Goal: Information Seeking & Learning: Learn about a topic

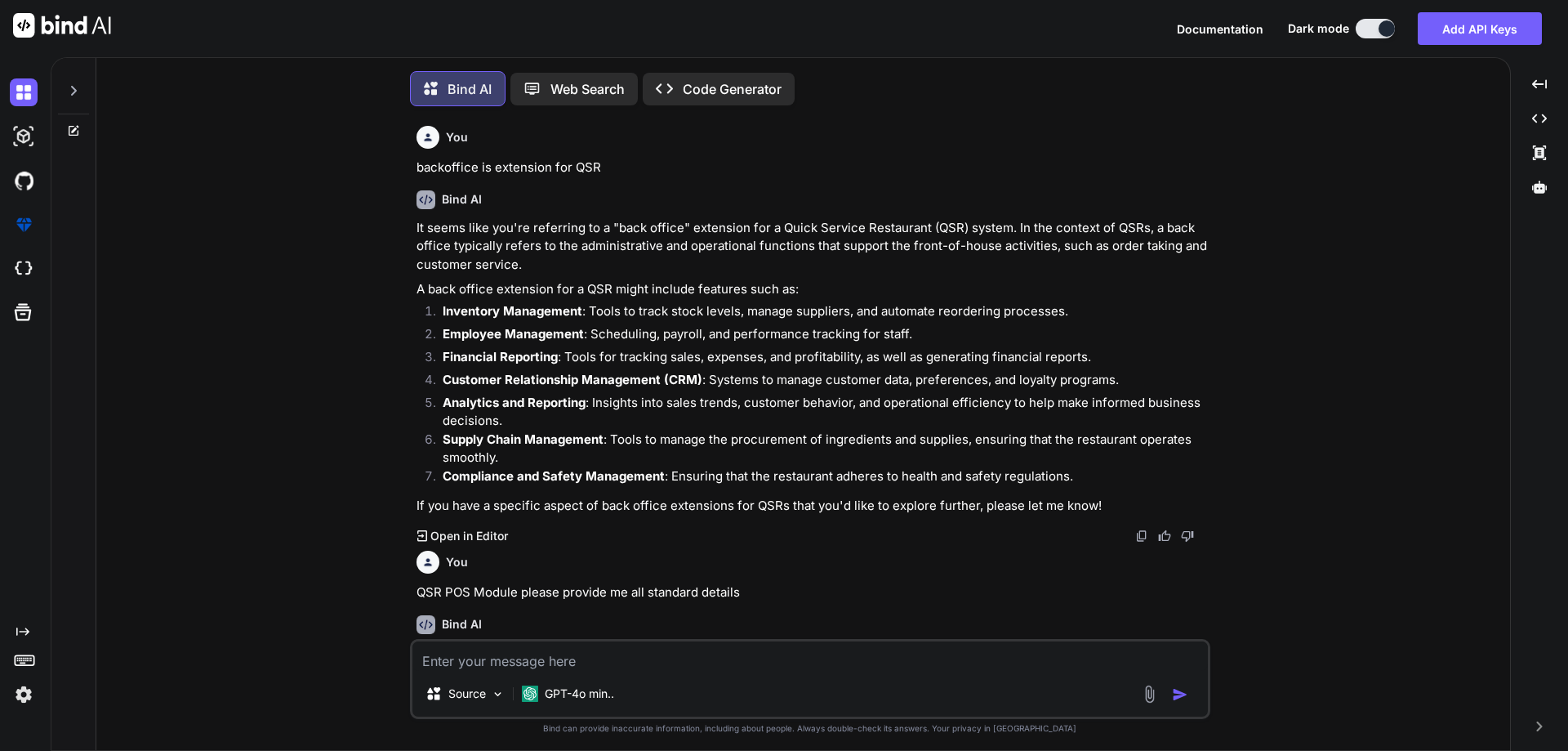
scroll to position [6736, 0]
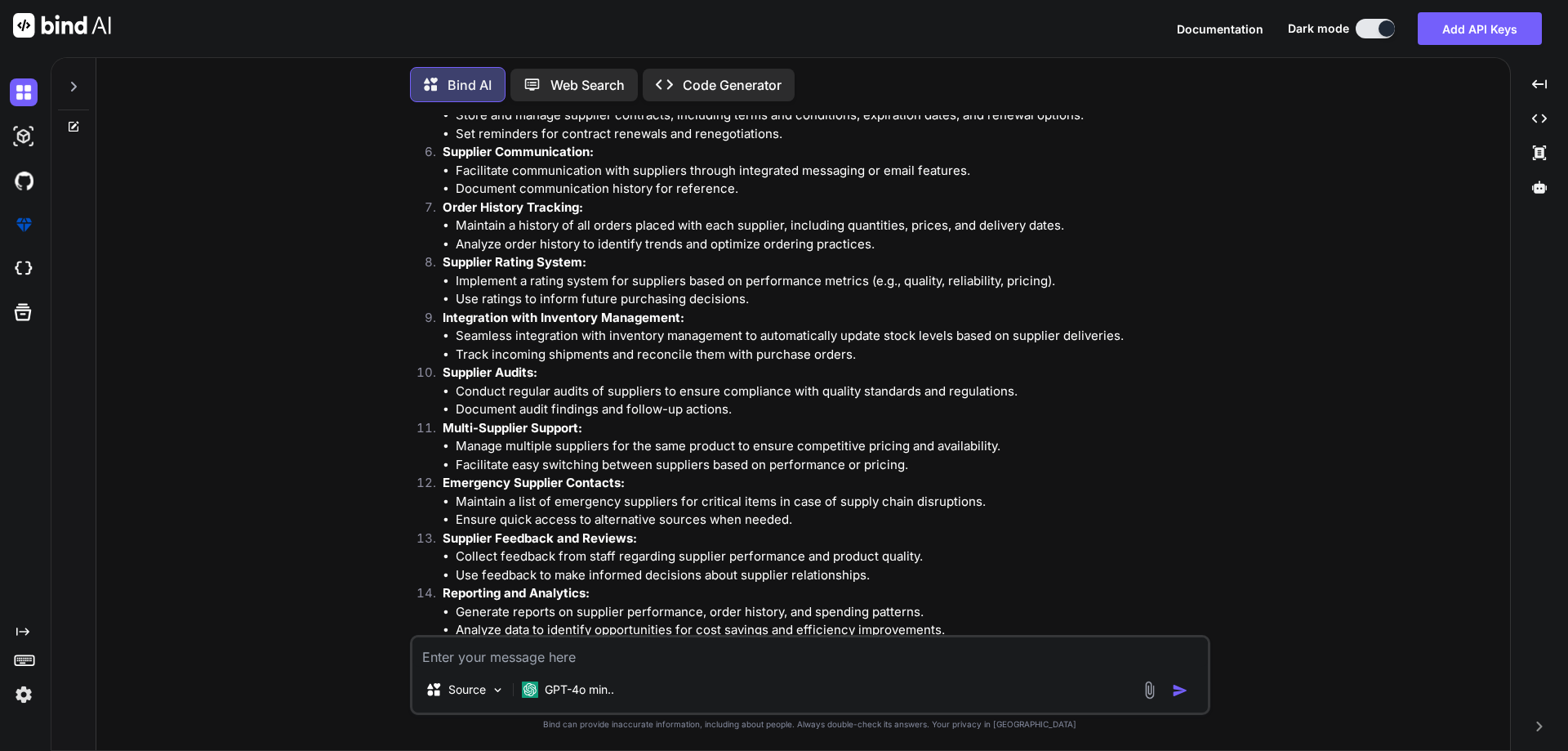
click at [613, 396] on li "Conduct regular audits of suppliers to ensure compliance with quality standards…" at bounding box center [831, 392] width 752 height 19
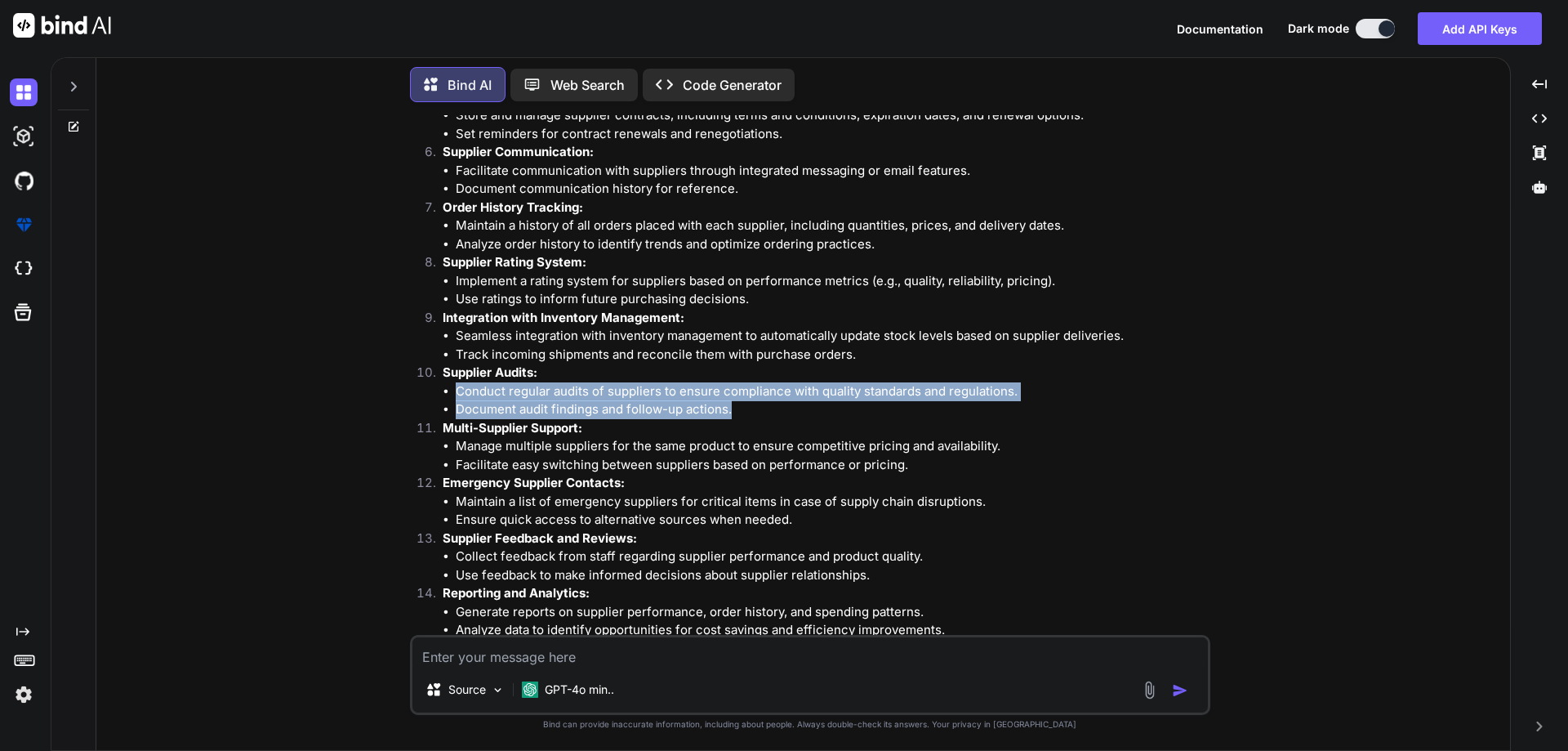
drag, startPoint x: 735, startPoint y: 410, endPoint x: 447, endPoint y: 392, distance: 288.6
click at [447, 392] on ul "Conduct regular audits of suppliers to ensure compliance with quality standards…" at bounding box center [825, 401] width 764 height 37
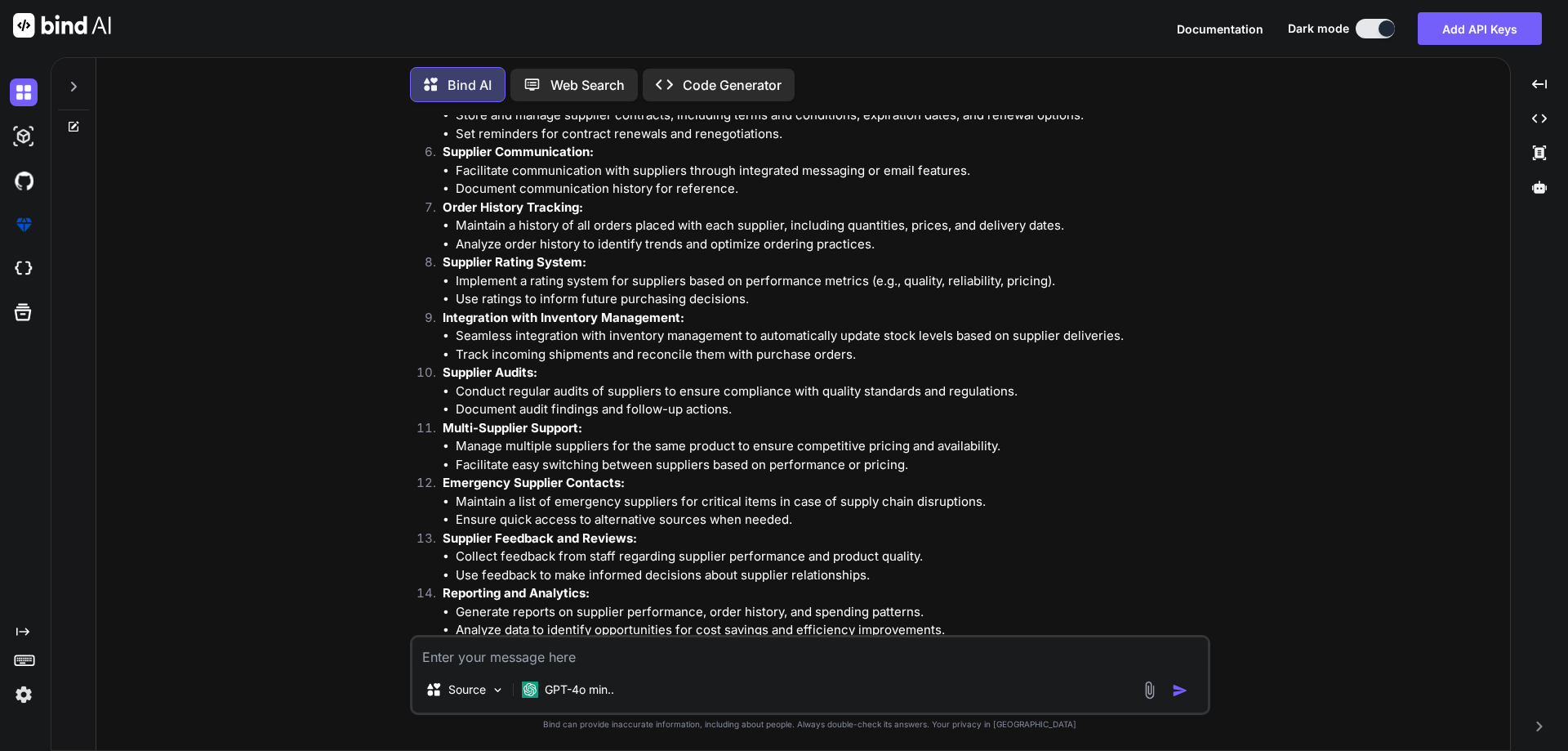
click at [740, 424] on p "Multi-Supplier Support:" at bounding box center [825, 428] width 764 height 19
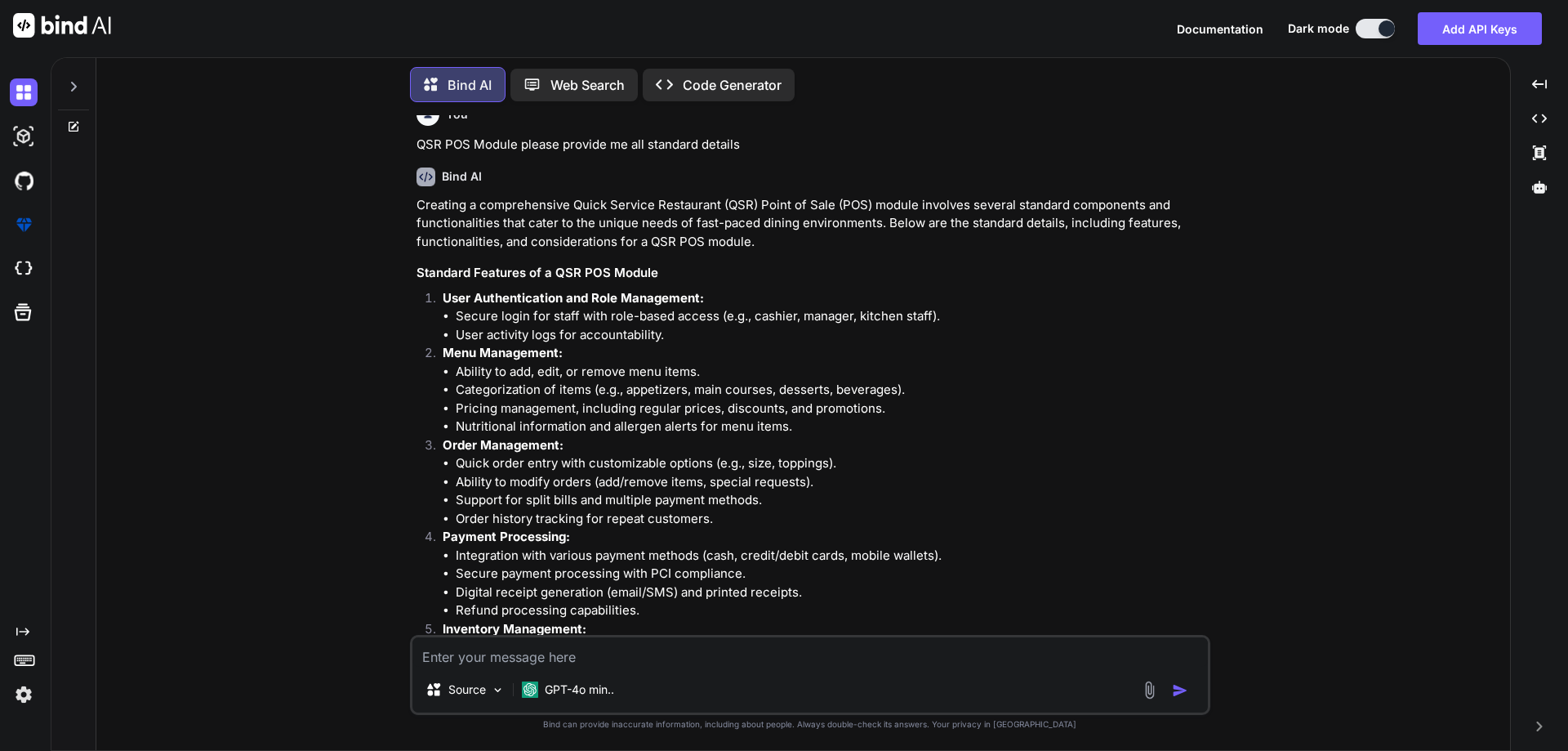
scroll to position [689, 0]
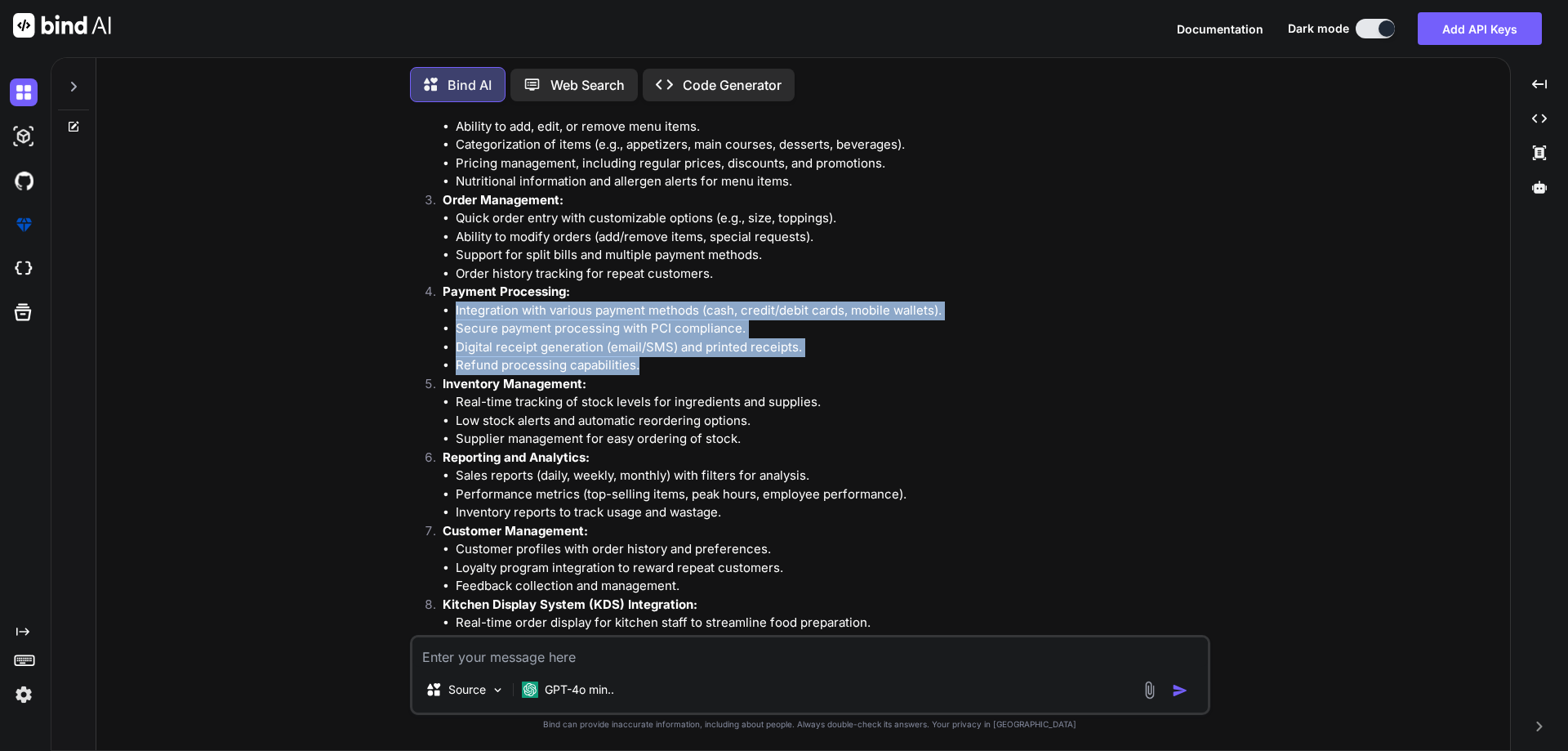
drag, startPoint x: 652, startPoint y: 360, endPoint x: 421, endPoint y: 316, distance: 235.2
click at [421, 316] on ol "User Authentication and Role Management: Secure login for staff with role-based…" at bounding box center [812, 430] width 791 height 772
click at [461, 316] on li "Integration with various payment methods (cash, credit/debit cards, mobile wall…" at bounding box center [831, 311] width 752 height 19
drag, startPoint x: 453, startPoint y: 306, endPoint x: 641, endPoint y: 363, distance: 196.5
click at [641, 363] on ul "Integration with various payment methods (cash, credit/debit cards, mobile wall…" at bounding box center [825, 338] width 764 height 73
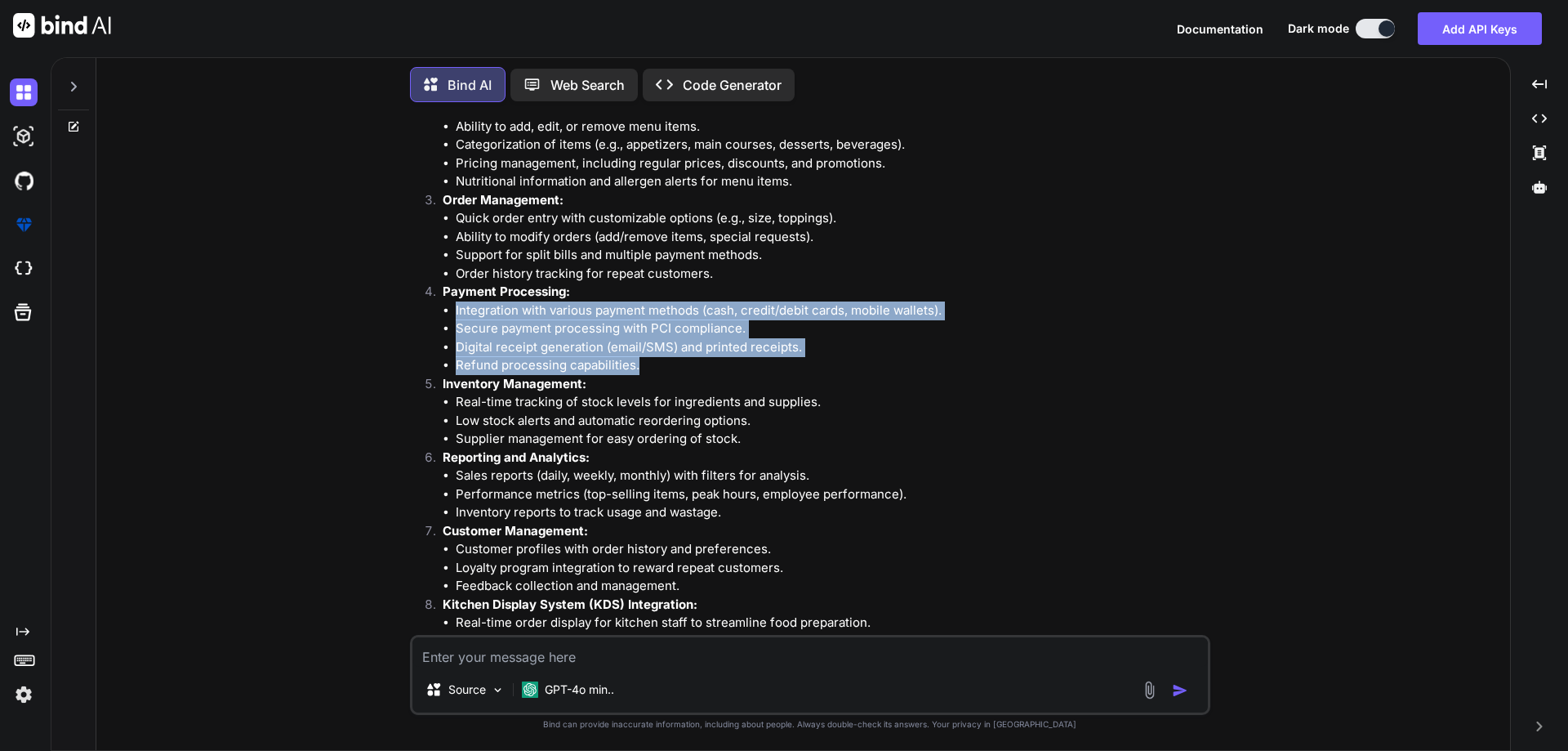
click at [641, 363] on li "Refund processing capabilities." at bounding box center [831, 365] width 752 height 19
drag, startPoint x: 641, startPoint y: 363, endPoint x: 433, endPoint y: 312, distance: 214.2
click at [433, 312] on li "Payment Processing: Integration with various payment methods (cash, credit/debi…" at bounding box center [818, 328] width 777 height 92
click at [458, 311] on li "Integration with various payment methods (cash, credit/debit cards, mobile wall…" at bounding box center [831, 311] width 752 height 19
drag, startPoint x: 457, startPoint y: 311, endPoint x: 652, endPoint y: 360, distance: 201.1
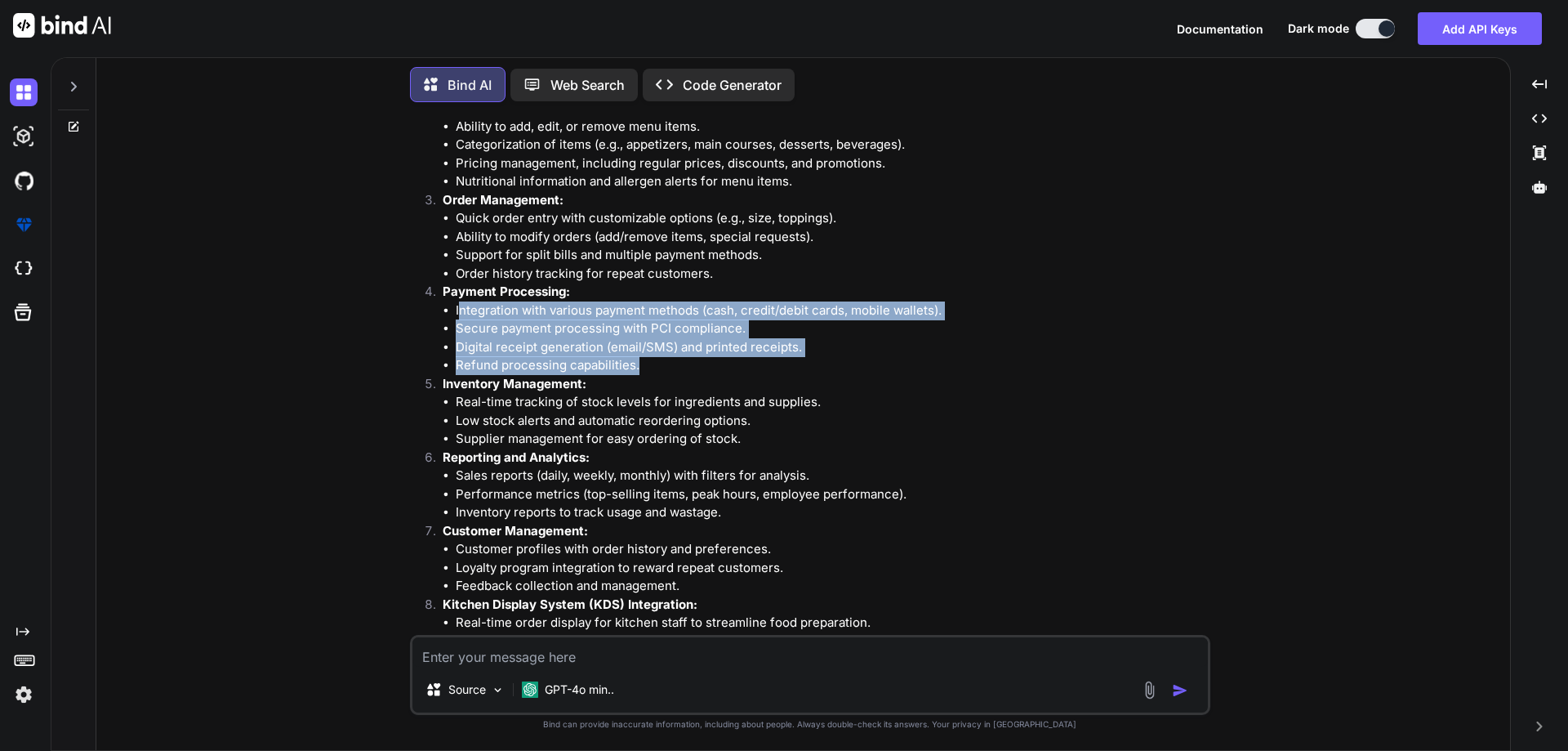
click at [652, 360] on ul "Integration with various payment methods (cash, credit/debit cards, mobile wall…" at bounding box center [825, 338] width 764 height 73
click at [652, 360] on li "Refund processing capabilities." at bounding box center [831, 365] width 752 height 19
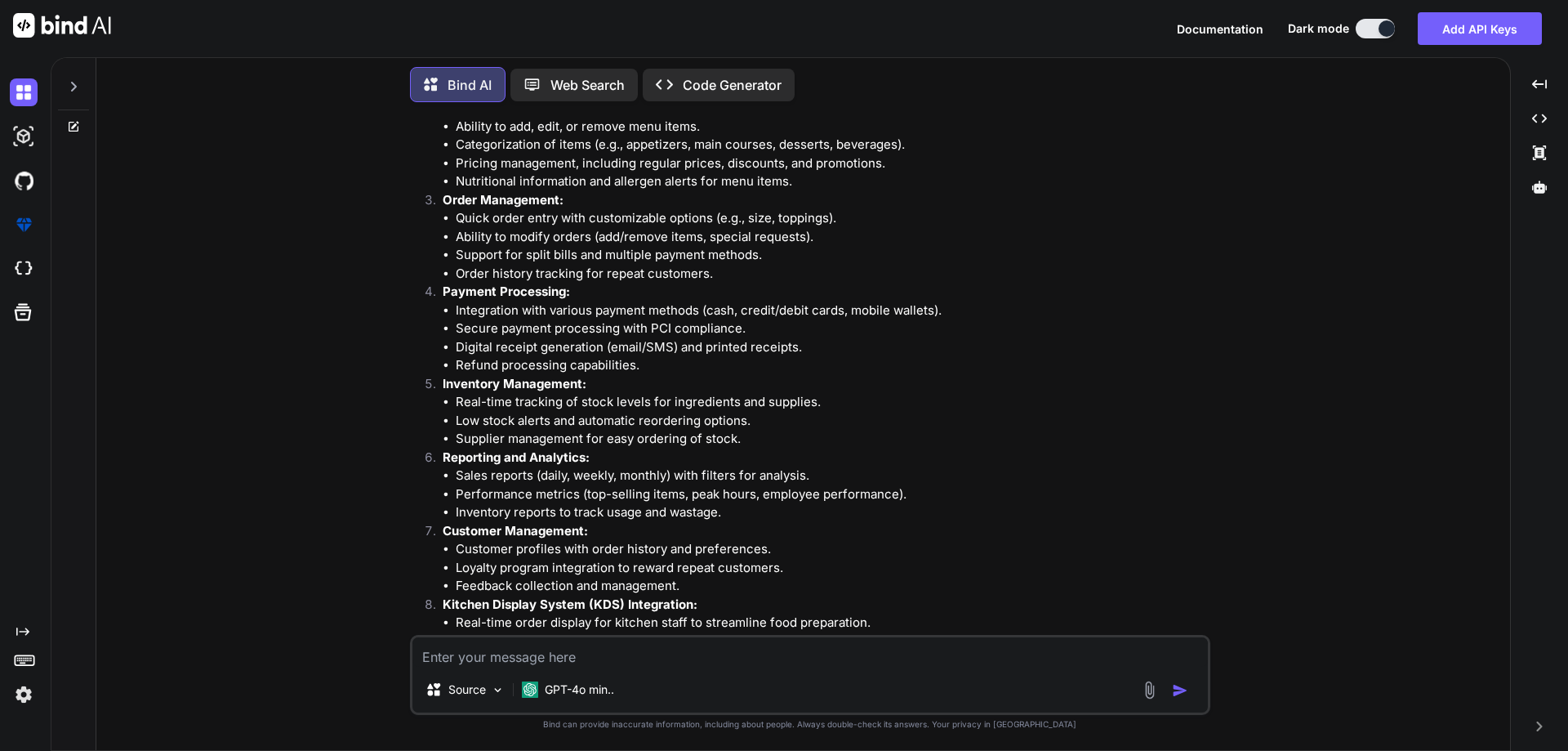
click at [950, 424] on li "Low stock alerts and automatic reordering options." at bounding box center [831, 421] width 752 height 19
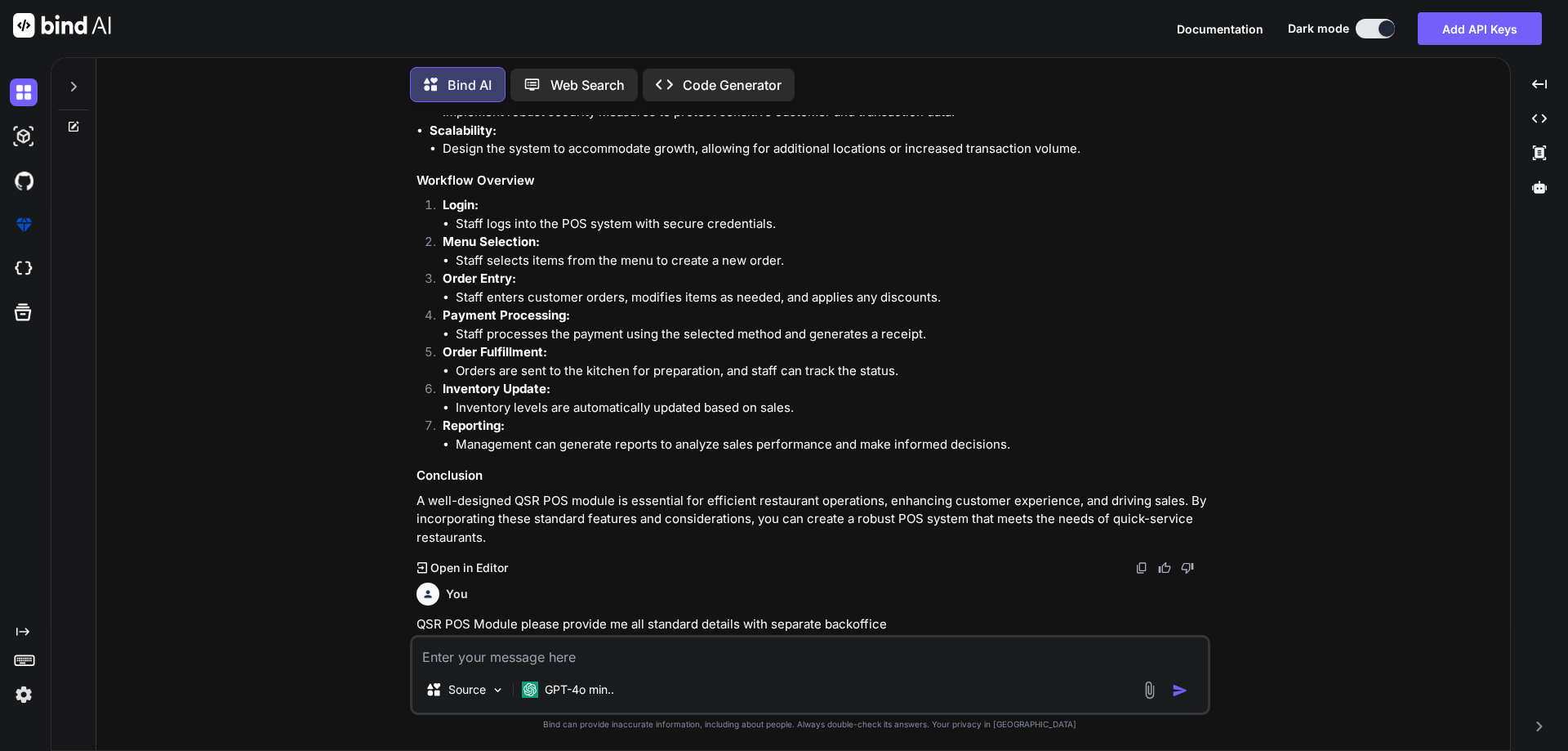
scroll to position [1751, 0]
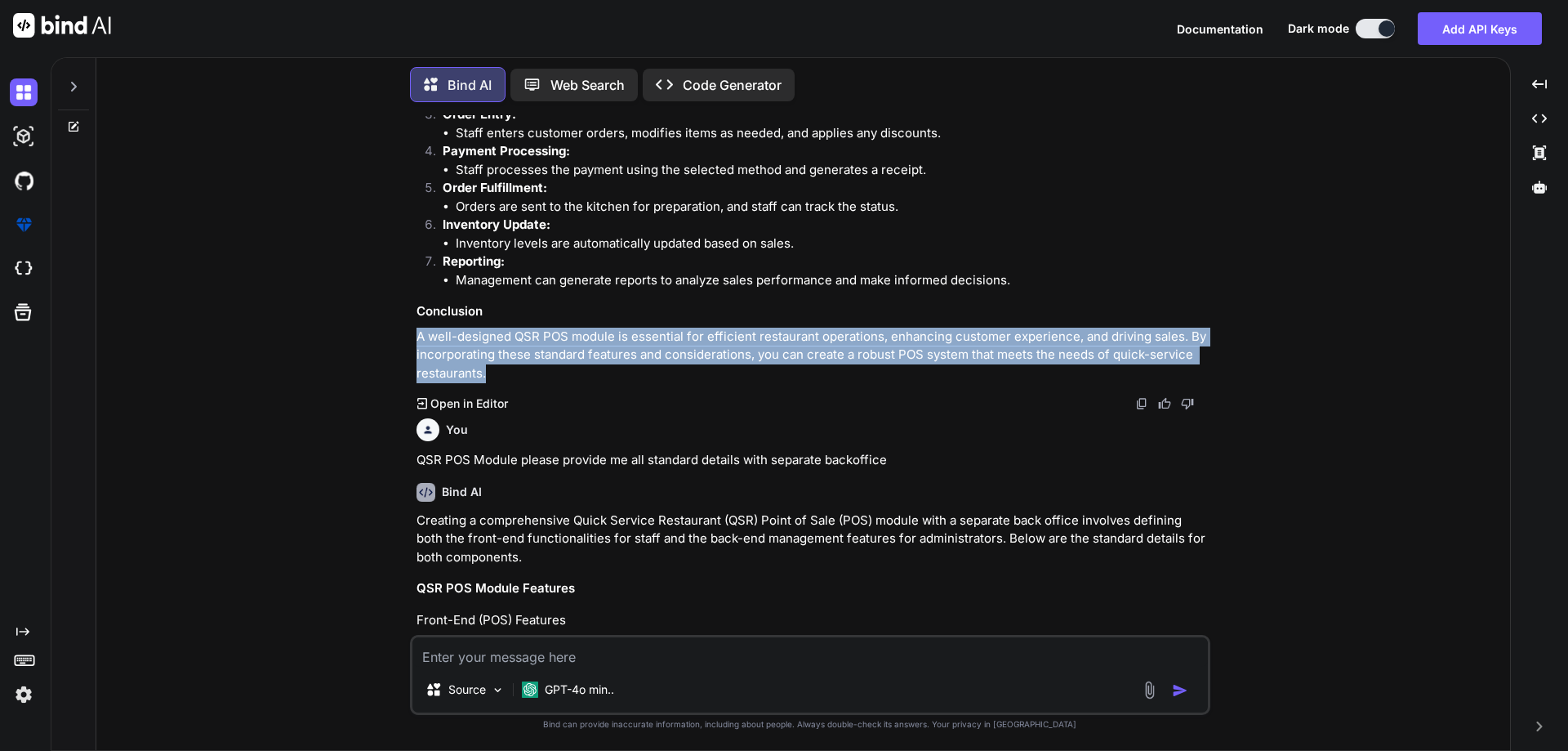
drag, startPoint x: 511, startPoint y: 377, endPoint x: 394, endPoint y: 339, distance: 123.0
click at [394, 339] on div "You backoffice is extension for QSR Bind AI It seems like you're referring to a…" at bounding box center [810, 433] width 1401 height 635
click at [567, 340] on p "A well-designed QSR POS module is essential for efficient restaurant operations…" at bounding box center [812, 355] width 791 height 56
drag, startPoint x: 506, startPoint y: 375, endPoint x: 406, endPoint y: 345, distance: 104.4
click at [406, 345] on div "You backoffice is extension for QSR Bind AI It seems like you're referring to a…" at bounding box center [810, 433] width 1401 height 635
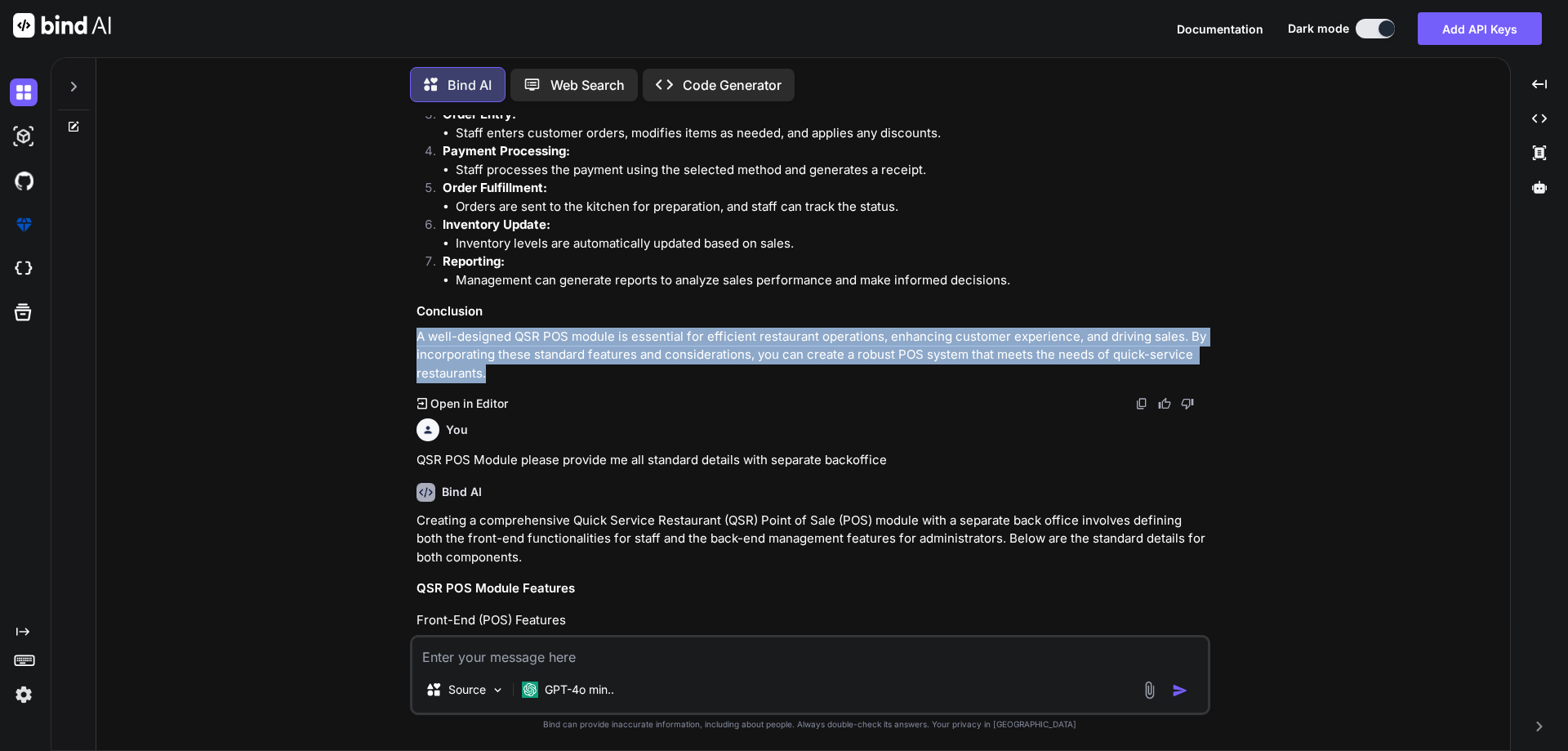
click at [540, 333] on p "A well-designed QSR POS module is essential for efficient restaurant operations…" at bounding box center [812, 355] width 791 height 56
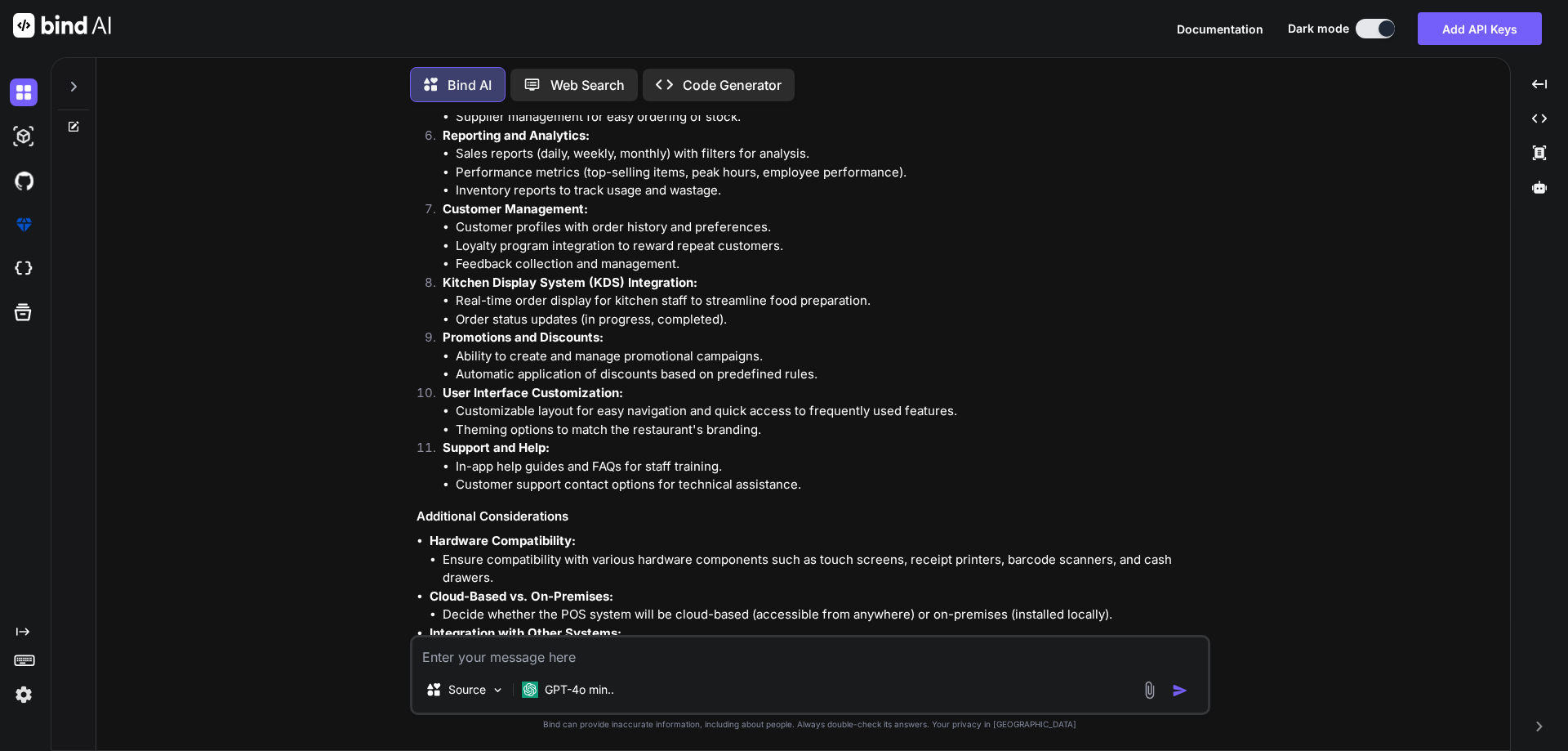
scroll to position [607, 0]
